Goal: Navigation & Orientation: Find specific page/section

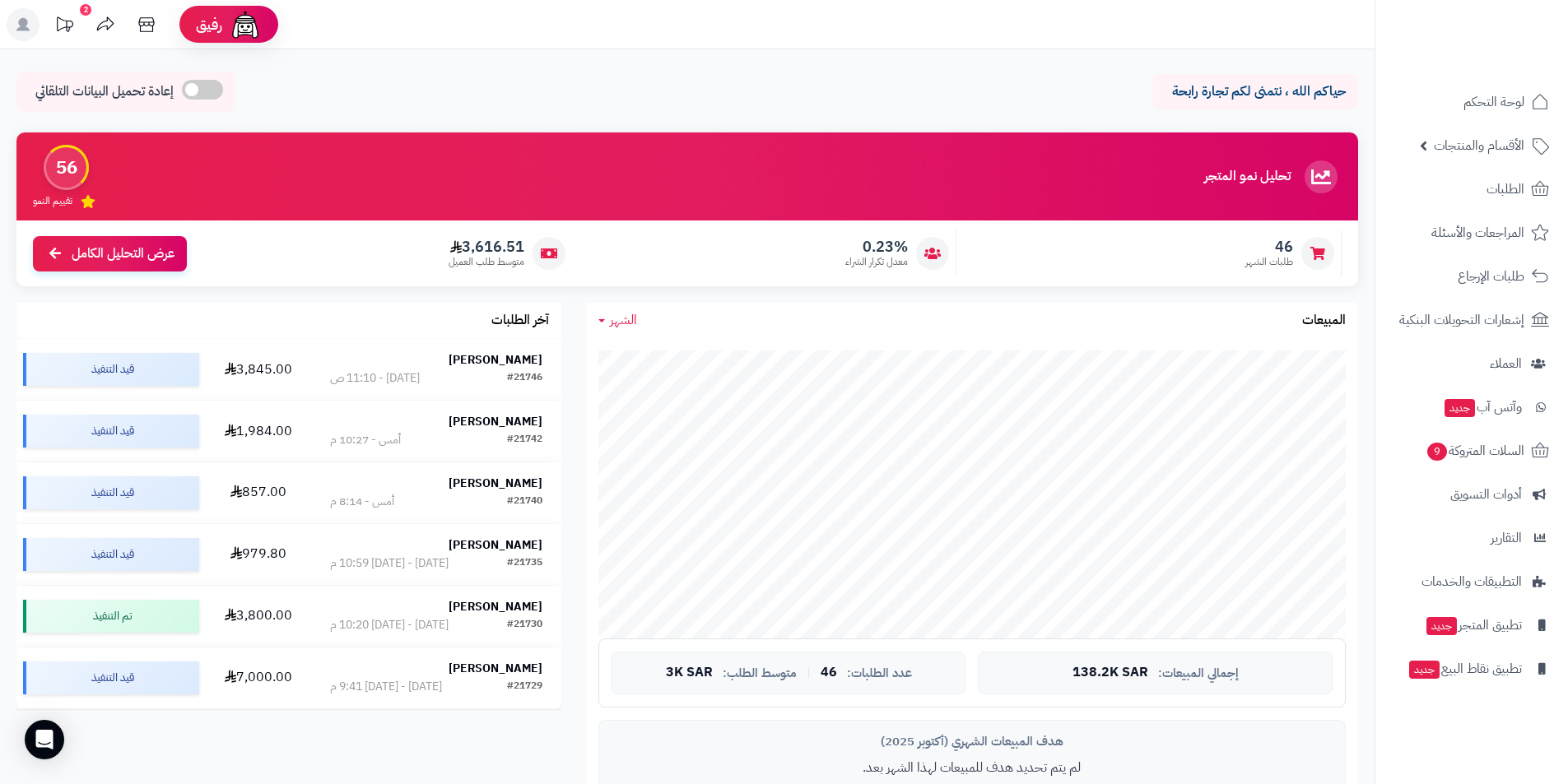
click at [86, 11] on div "2" at bounding box center [86, 10] width 12 height 12
click at [1432, 174] on link "الطلبات" at bounding box center [1472, 189] width 173 height 39
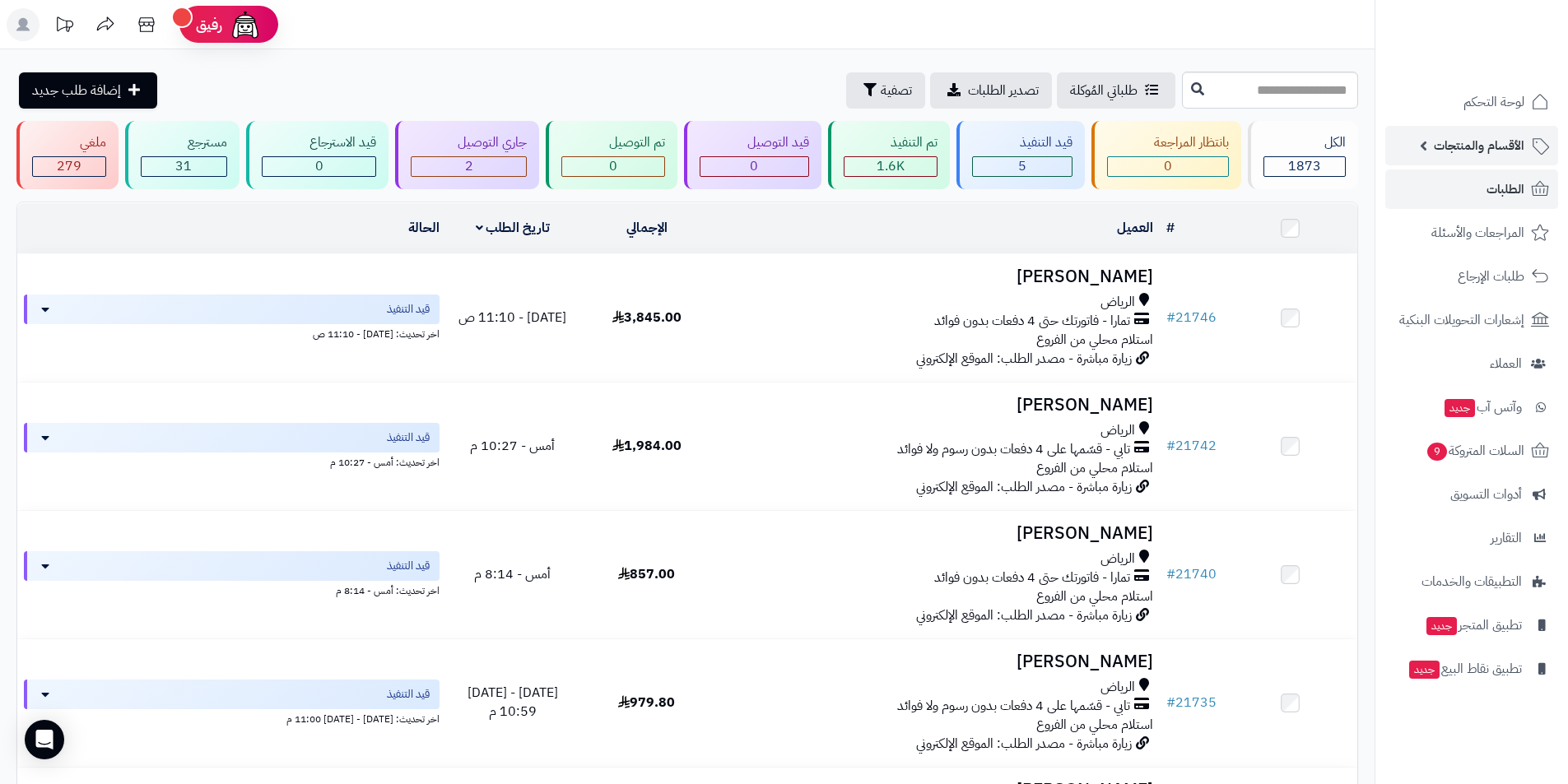
click at [1482, 153] on span "الأقسام والمنتجات" at bounding box center [1479, 145] width 91 height 23
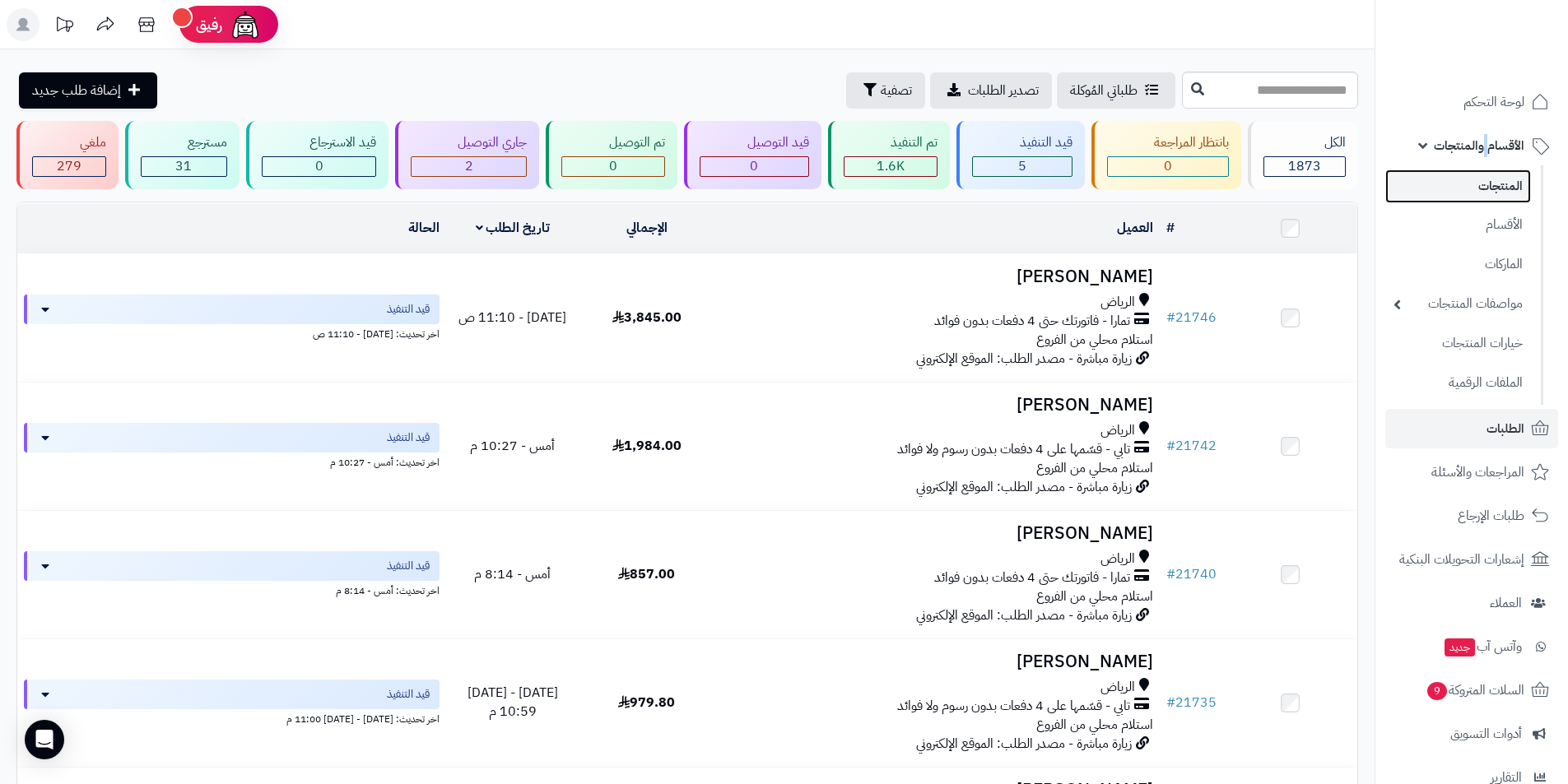
click at [1479, 184] on link "المنتجات" at bounding box center [1458, 186] width 146 height 34
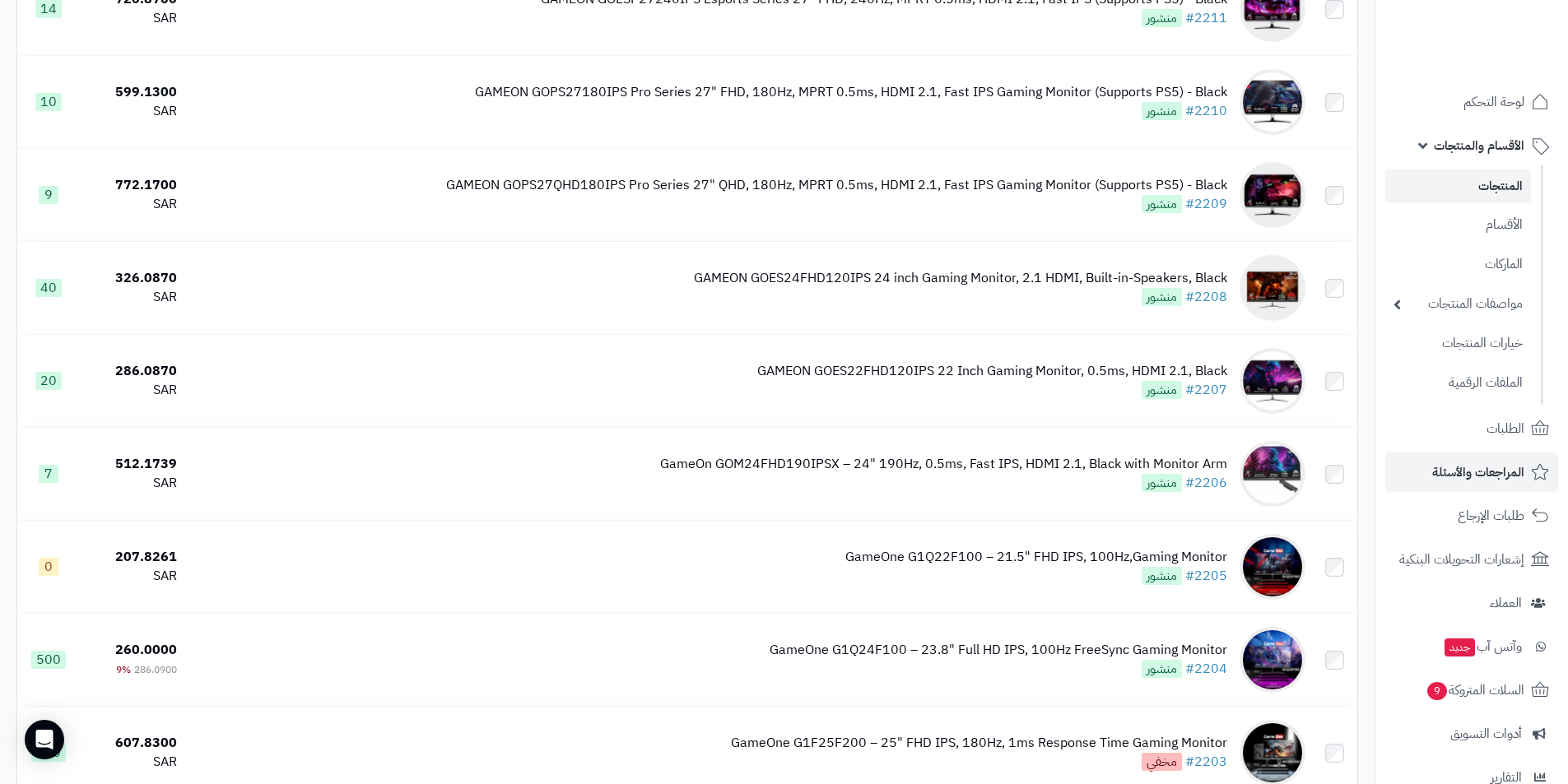
scroll to position [823, 0]
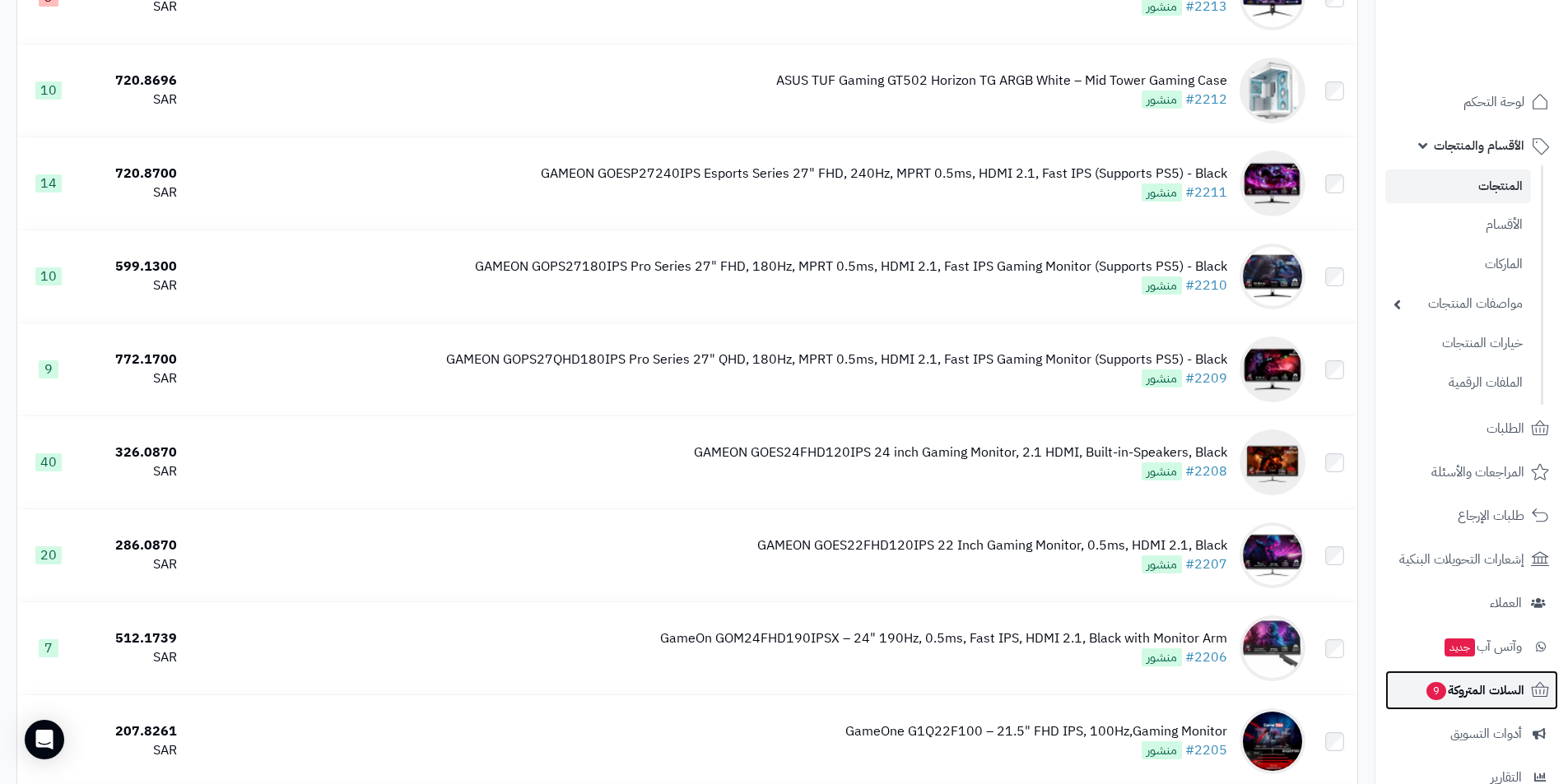
click at [1489, 688] on span "السلات المتروكة 9" at bounding box center [1475, 690] width 100 height 23
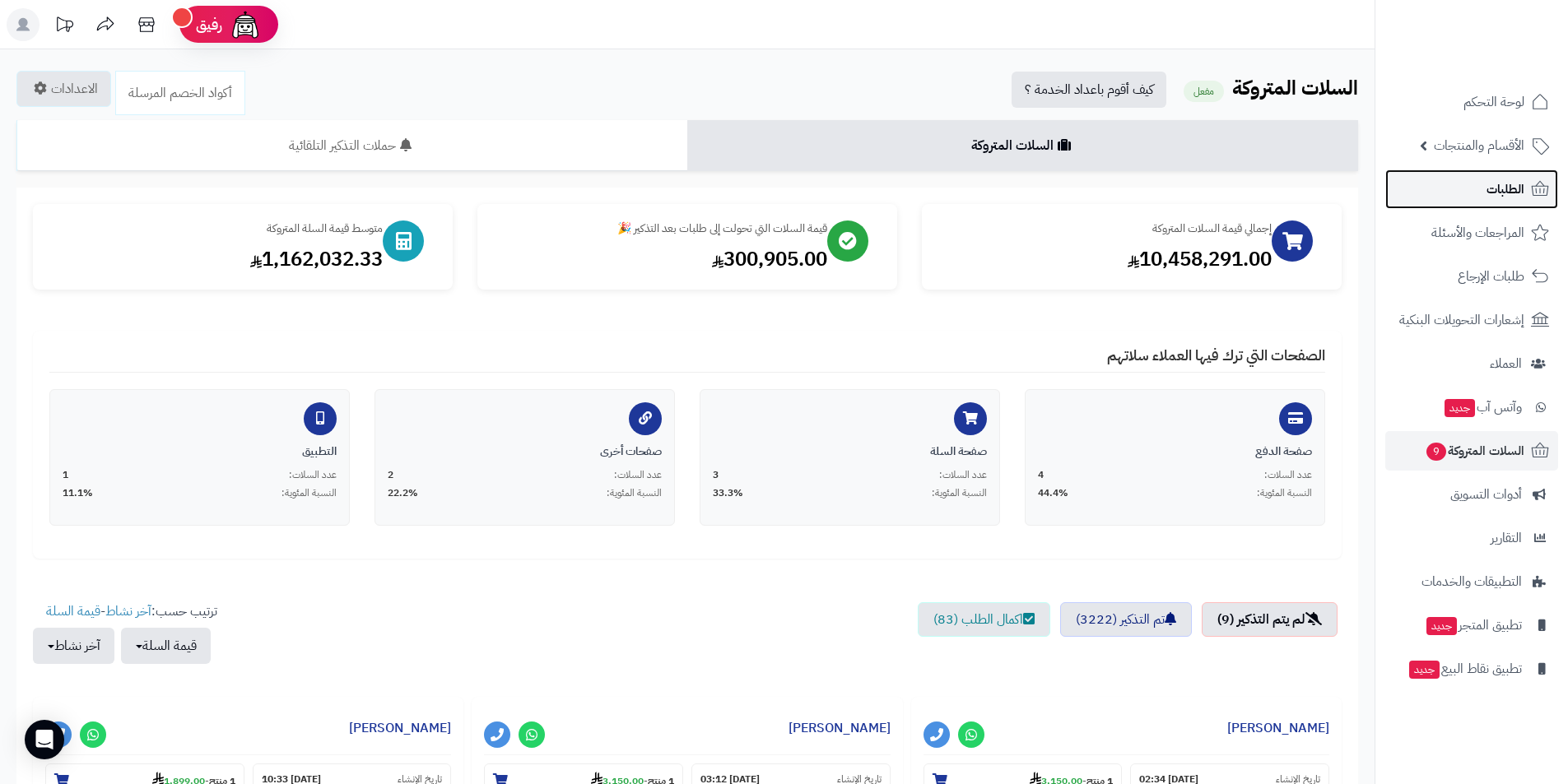
click at [1500, 194] on span "الطلبات" at bounding box center [1505, 189] width 38 height 23
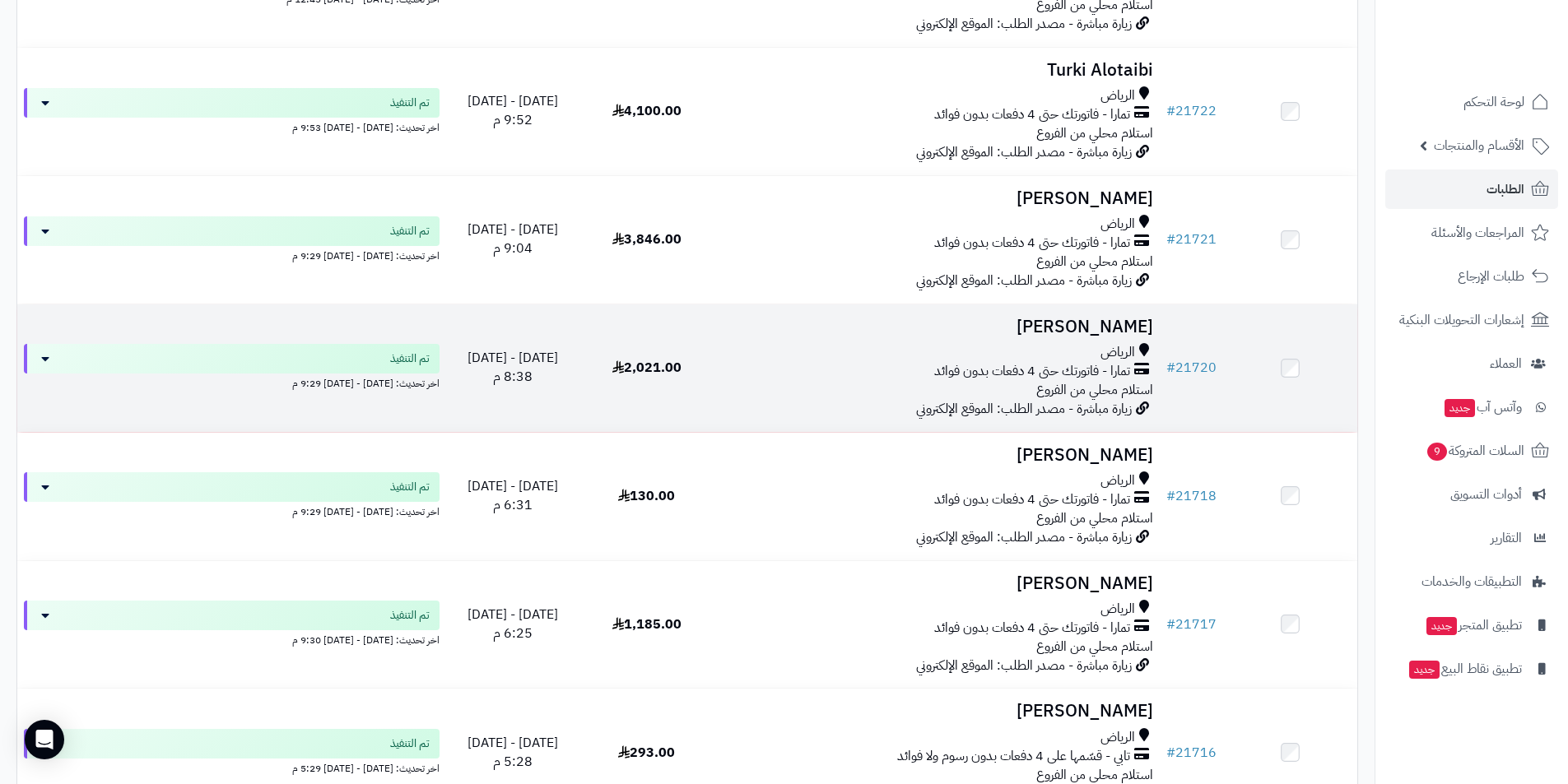
scroll to position [1234, 0]
